Goal: Navigation & Orientation: Find specific page/section

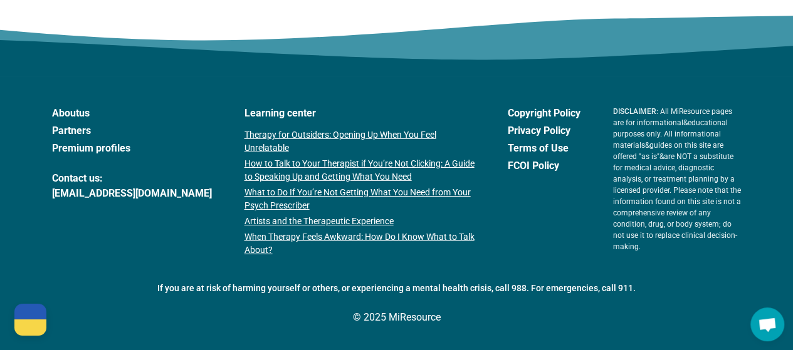
scroll to position [2345, 0]
click at [83, 132] on link "Partners" at bounding box center [132, 130] width 160 height 15
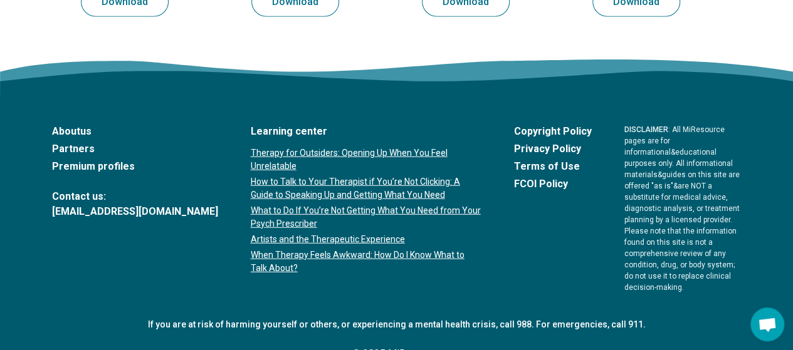
scroll to position [1659, 0]
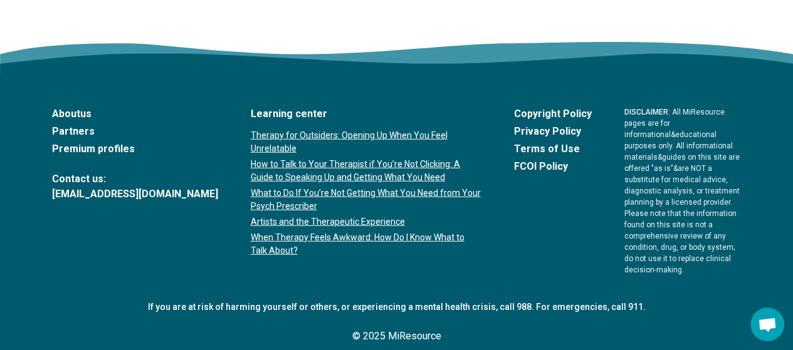
click at [86, 112] on link "About us" at bounding box center [135, 114] width 166 height 15
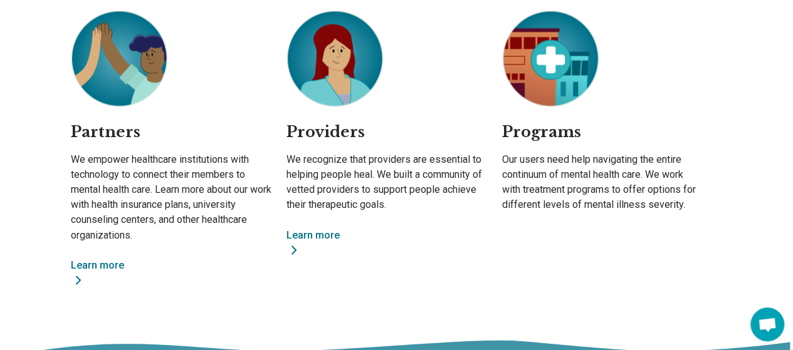
scroll to position [959, 0]
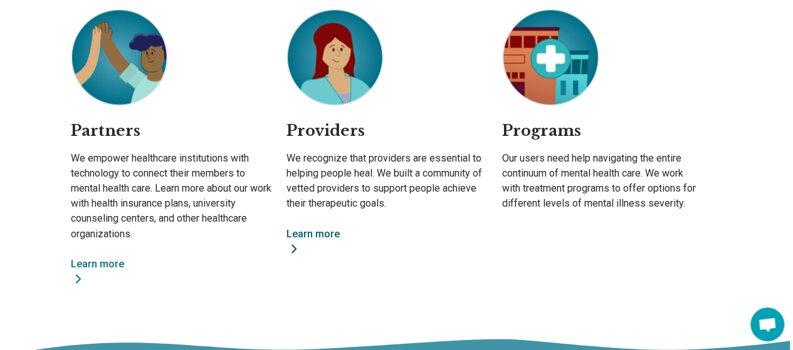
click at [293, 250] on icon at bounding box center [293, 248] width 15 height 15
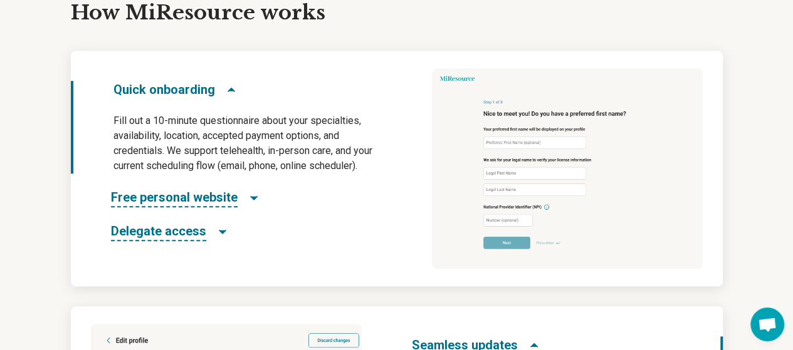
scroll to position [636, 0]
click at [238, 196] on h3 "Free personal website" at bounding box center [185, 197] width 149 height 19
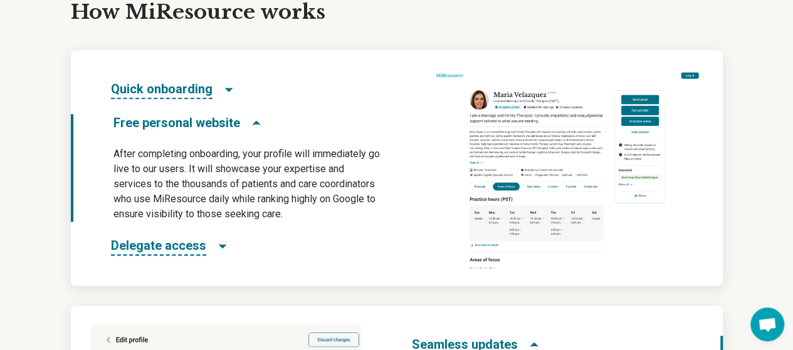
click at [255, 127] on icon "Free personal website" at bounding box center [256, 123] width 13 height 13
click at [238, 126] on h3 "Free personal website" at bounding box center [187, 123] width 149 height 18
click at [250, 122] on icon "Free personal website" at bounding box center [256, 123] width 13 height 13
click at [191, 120] on span "Free personal website" at bounding box center [176, 123] width 127 height 18
